Goal: Find specific page/section: Find specific page/section

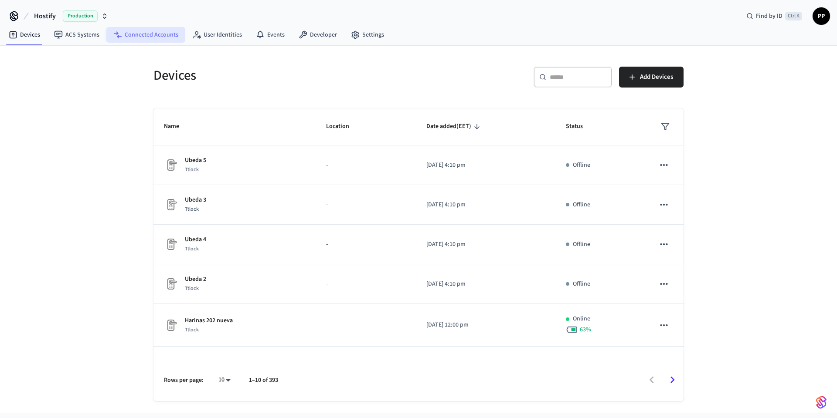
click at [148, 34] on link "Connected Accounts" at bounding box center [145, 35] width 79 height 16
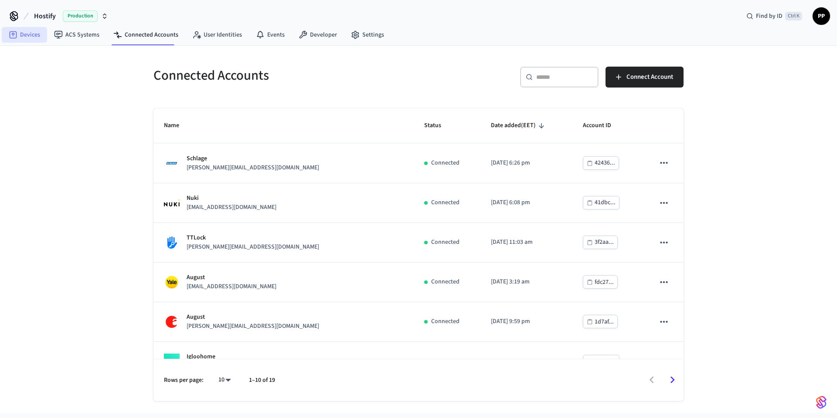
click at [29, 31] on link "Devices" at bounding box center [24, 35] width 45 height 16
